Goal: Information Seeking & Learning: Learn about a topic

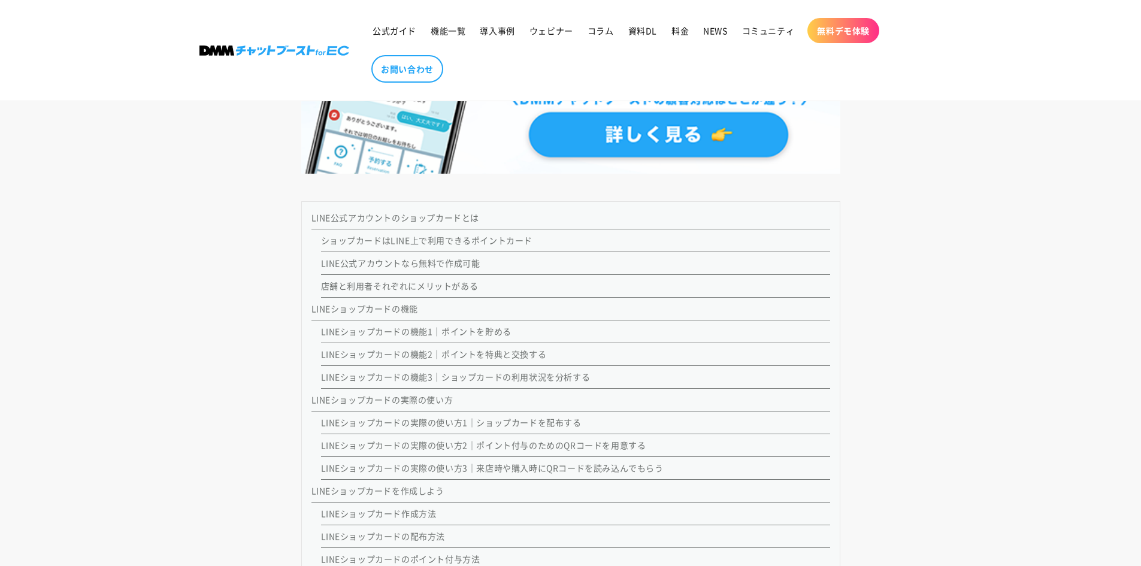
scroll to position [899, 0]
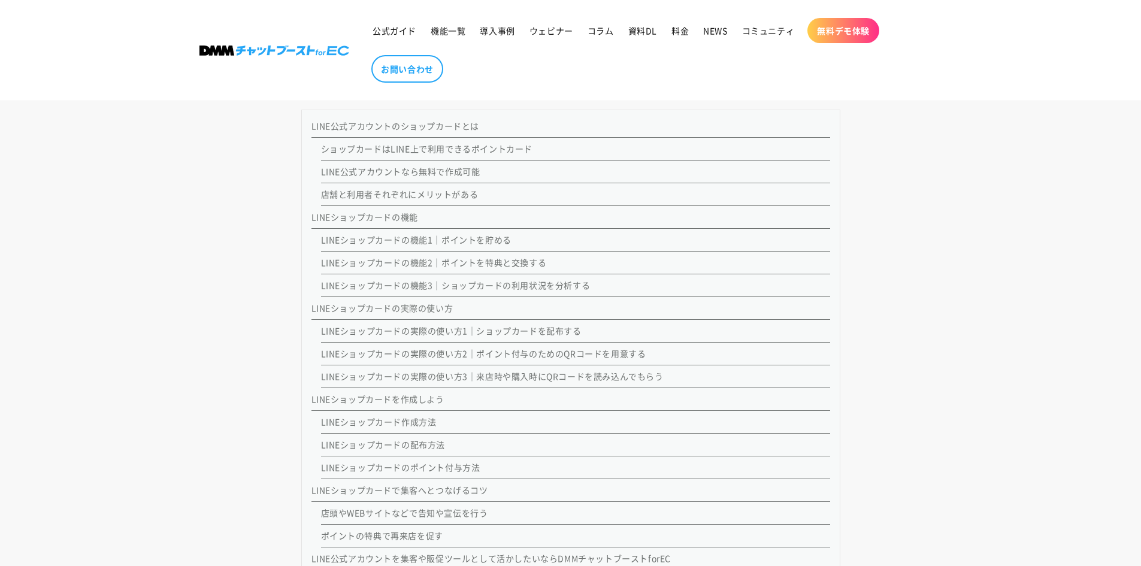
click at [548, 331] on link "LINEショップカードの実際の使い方1｜ショップカードを配布する" at bounding box center [451, 331] width 261 height 12
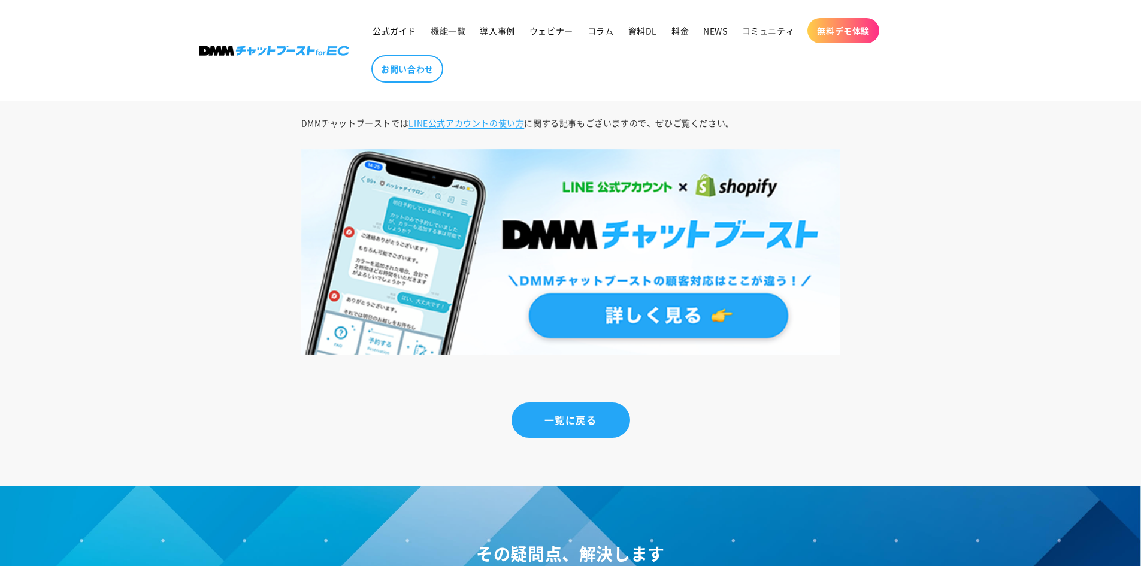
scroll to position [8532, 0]
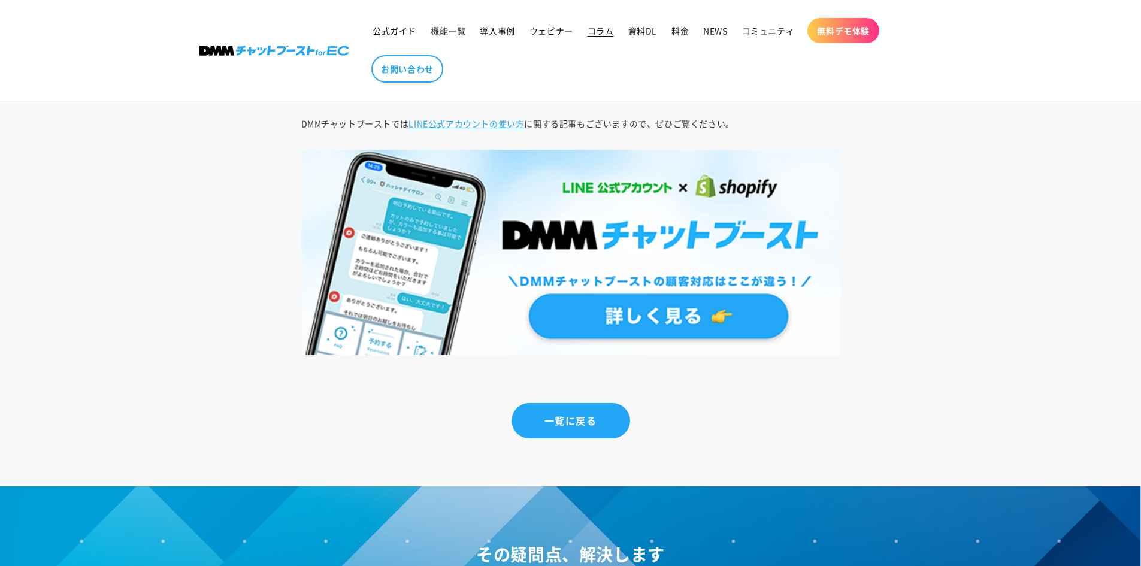
click at [609, 28] on span "コラム" at bounding box center [601, 30] width 26 height 11
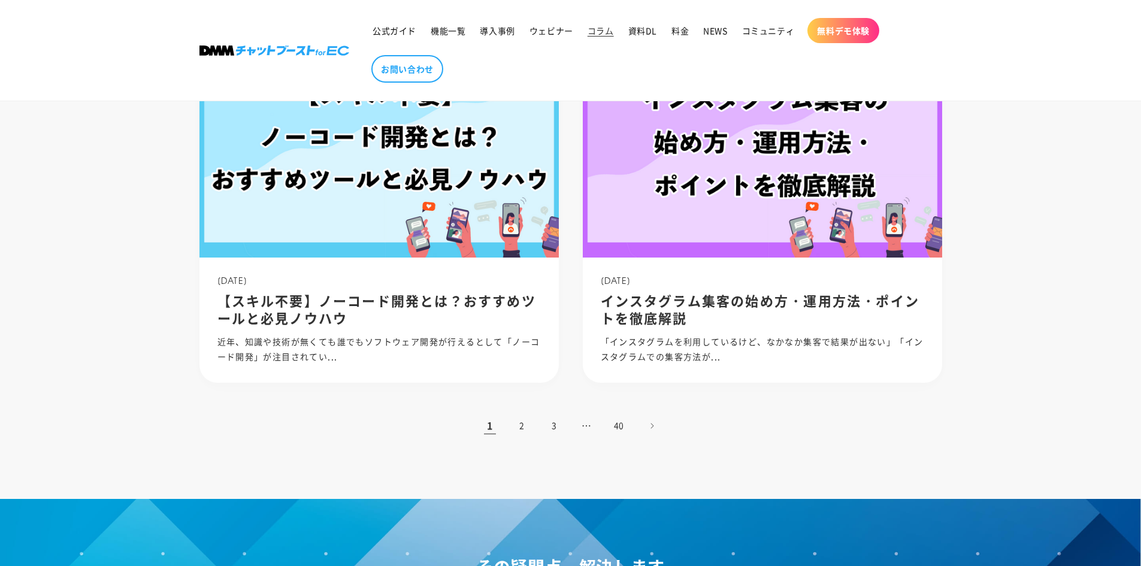
scroll to position [719, 0]
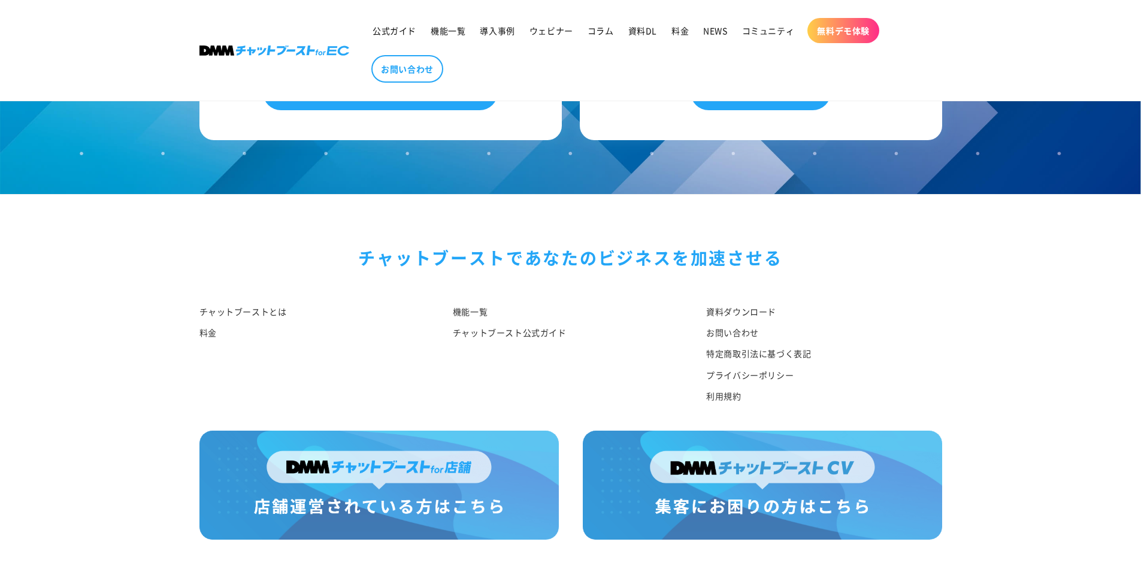
scroll to position [9191, 0]
